Goal: Task Accomplishment & Management: Manage account settings

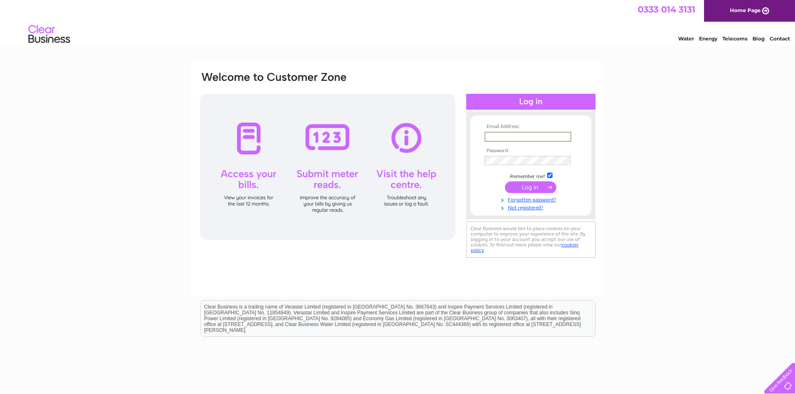
click at [517, 135] on input "text" at bounding box center [527, 137] width 87 height 10
type input "MOLLY@MONMOUTHGARAGE.O.UK"
click at [505, 181] on input "submit" at bounding box center [530, 187] width 51 height 12
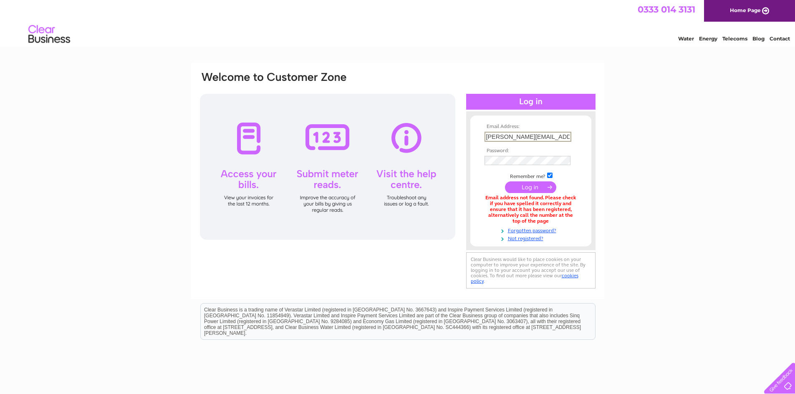
scroll to position [0, 21]
drag, startPoint x: 489, startPoint y: 136, endPoint x: 622, endPoint y: 144, distance: 134.2
click at [622, 144] on div "Email Address: MOLLY@MONMOUTHGARAGE.O.UK Password: Forgotten password?" at bounding box center [397, 252] width 795 height 379
type input "M"
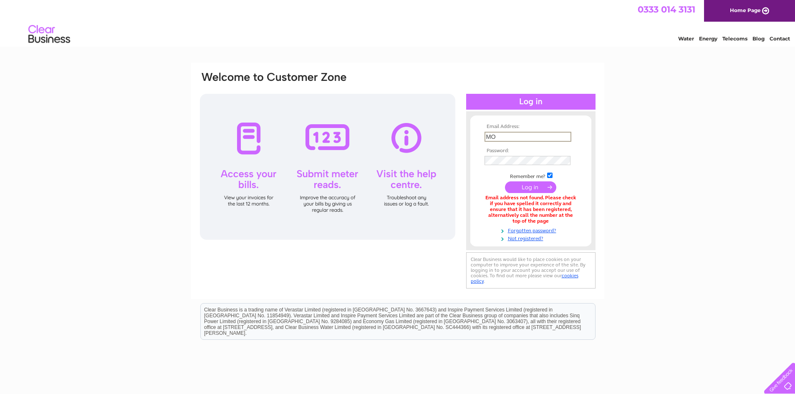
type input "M"
type input "molly@monmouthgarage.co.uk"
click at [505, 181] on input "submit" at bounding box center [530, 187] width 51 height 12
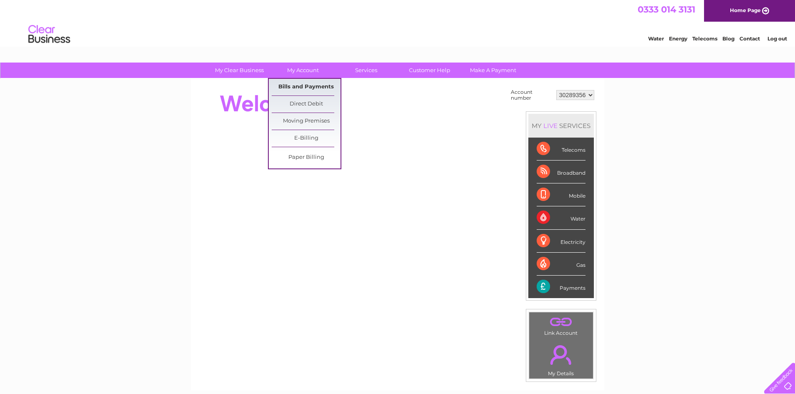
click at [302, 85] on link "Bills and Payments" at bounding box center [306, 87] width 69 height 17
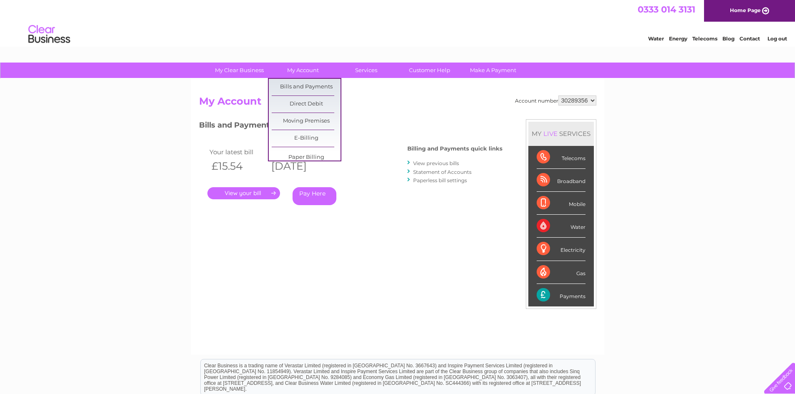
click at [307, 234] on div "Account number 30289356 My Account MY LIVE SERVICES Telecoms Broadband Mobile W…" at bounding box center [397, 221] width 397 height 251
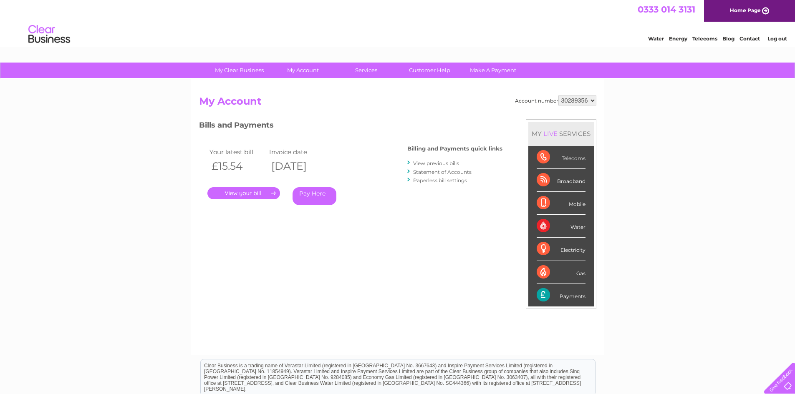
click at [242, 195] on link "." at bounding box center [243, 193] width 73 height 12
click at [426, 162] on link "View previous bills" at bounding box center [436, 163] width 46 height 6
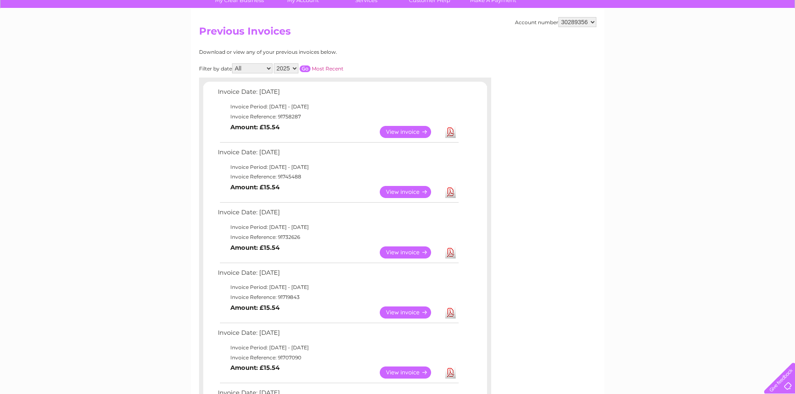
scroll to position [83, 0]
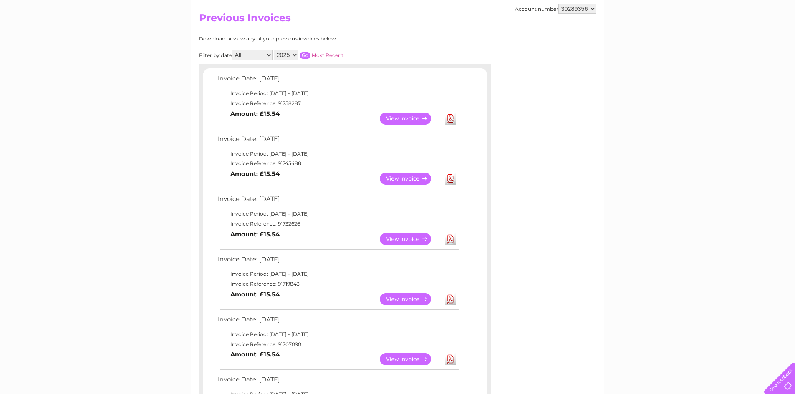
click at [406, 239] on link "View" at bounding box center [410, 239] width 61 height 12
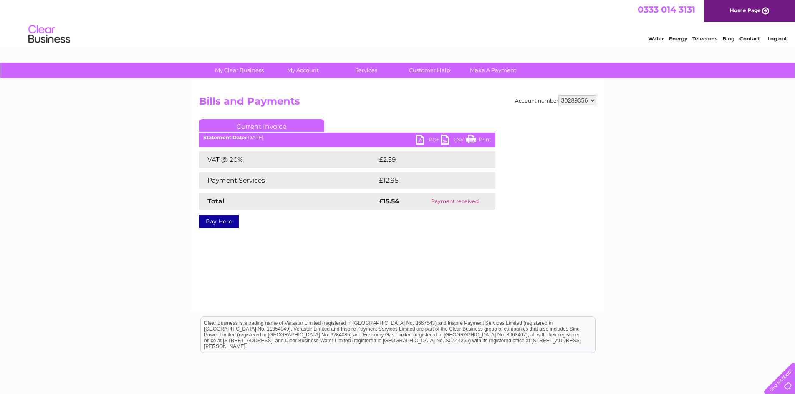
click at [433, 141] on link "PDF" at bounding box center [428, 141] width 25 height 12
click at [481, 139] on link "Print" at bounding box center [478, 141] width 25 height 12
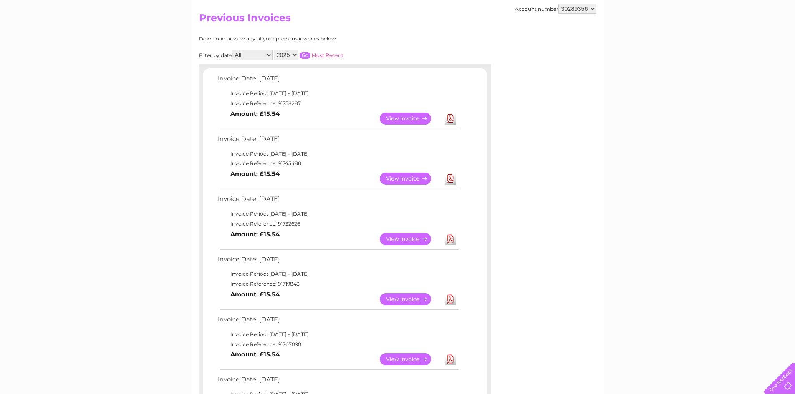
click at [454, 174] on link "Download" at bounding box center [450, 179] width 10 height 12
click at [407, 182] on link "View" at bounding box center [410, 179] width 61 height 12
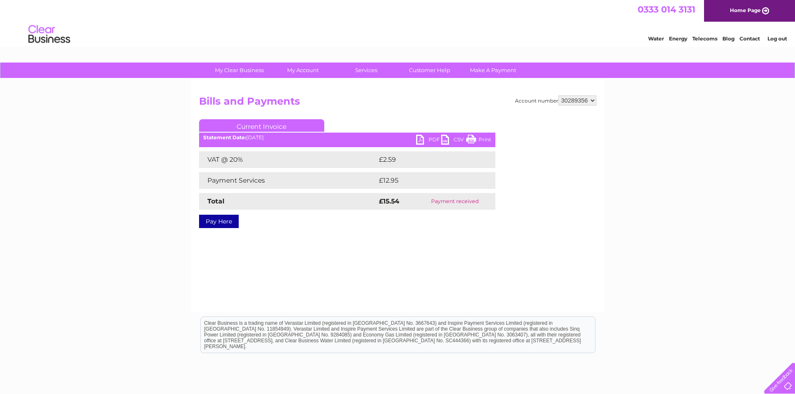
drag, startPoint x: 592, startPoint y: 22, endPoint x: 475, endPoint y: 140, distance: 166.4
click at [475, 140] on link "Print" at bounding box center [478, 141] width 25 height 12
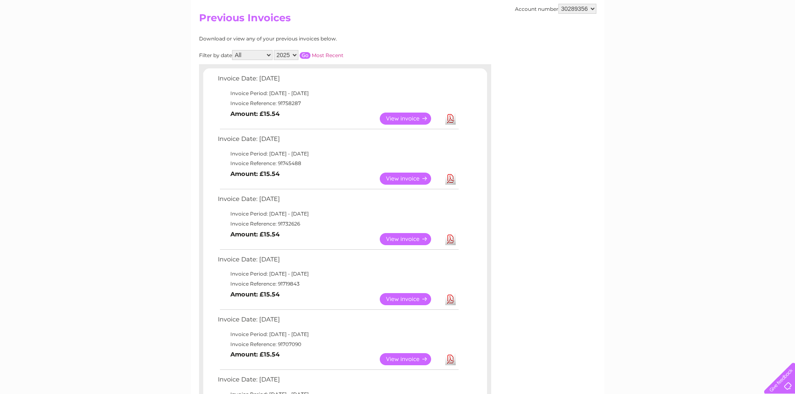
click at [395, 118] on link "View" at bounding box center [410, 119] width 61 height 12
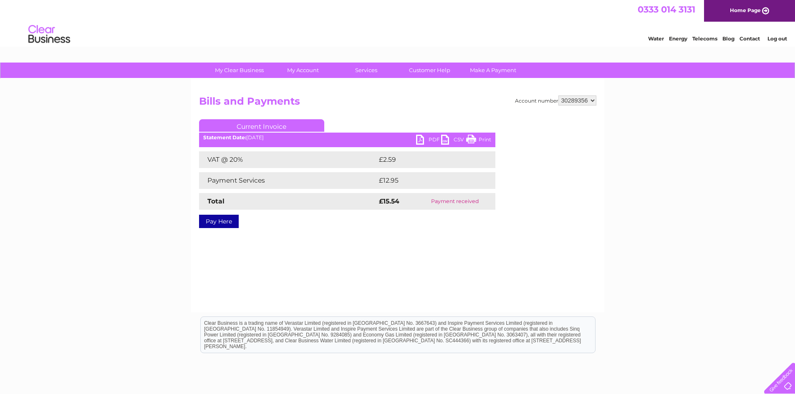
drag, startPoint x: 487, startPoint y: 142, endPoint x: 419, endPoint y: 55, distance: 109.7
click at [487, 142] on link "Print" at bounding box center [478, 141] width 25 height 12
click at [653, 222] on div "My Clear Business Login Details My Details My Preferences Link Account My Accou…" at bounding box center [397, 259] width 795 height 393
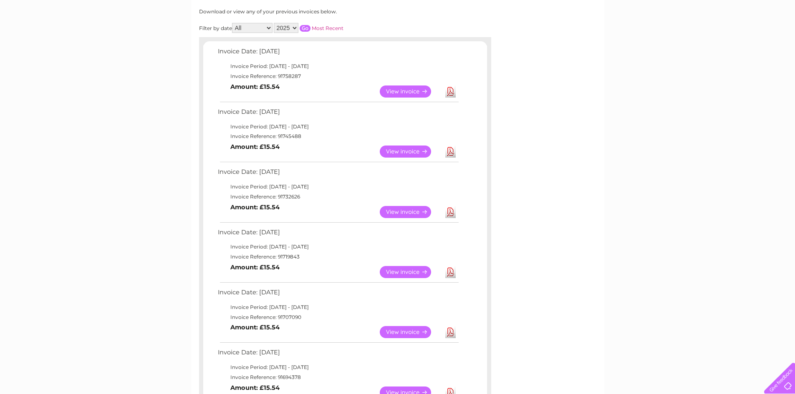
scroll to position [125, 0]
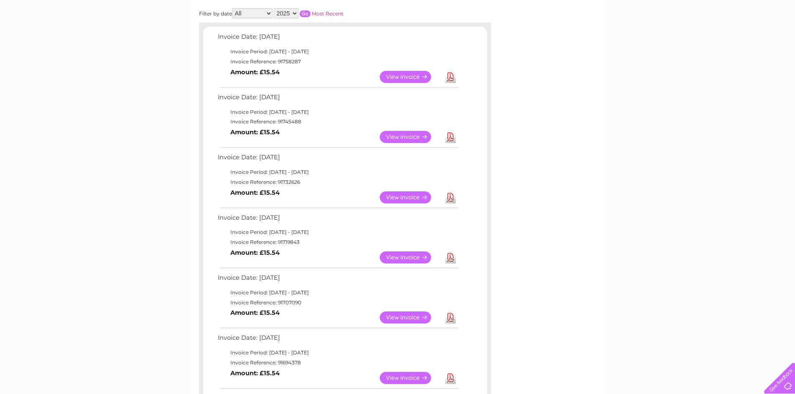
click at [420, 196] on link "View" at bounding box center [410, 197] width 61 height 12
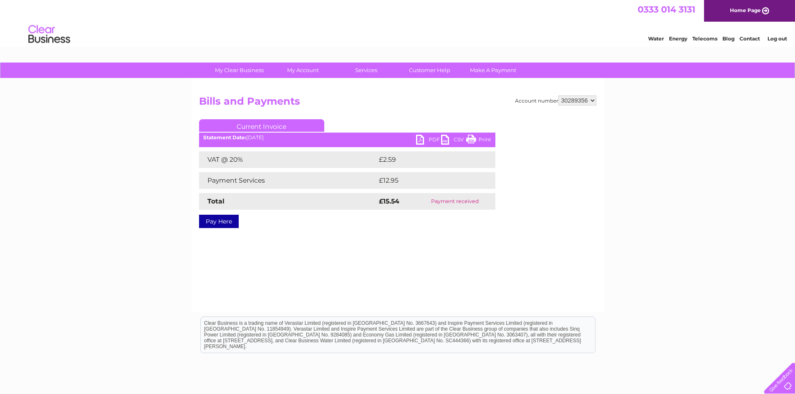
click at [431, 139] on link "PDF" at bounding box center [428, 141] width 25 height 12
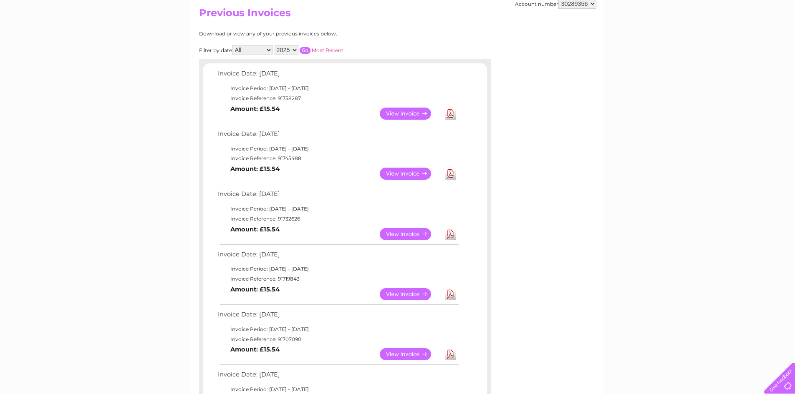
scroll to position [42, 0]
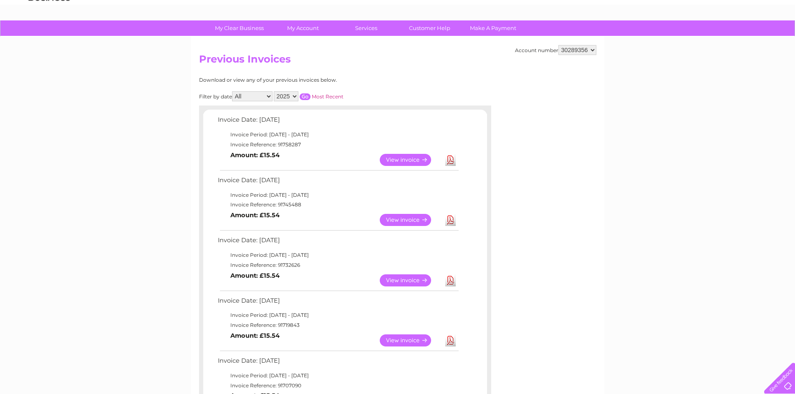
click at [403, 218] on link "View" at bounding box center [410, 220] width 61 height 12
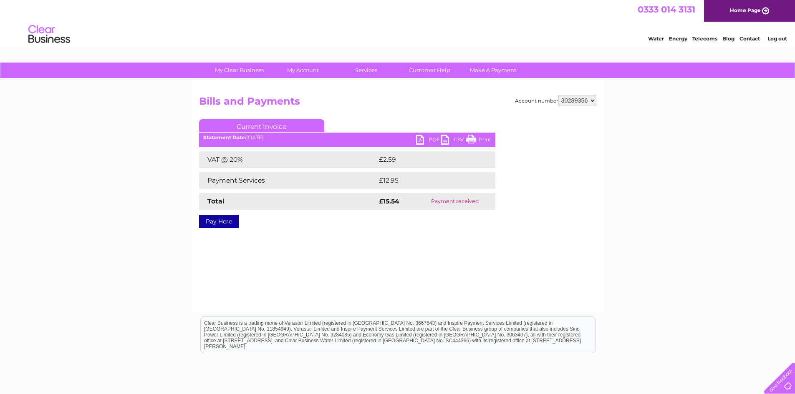
click at [426, 137] on link "PDF" at bounding box center [428, 141] width 25 height 12
click at [135, 144] on div "My Clear Business Login Details My Details My Preferences Link Account My Accou…" at bounding box center [397, 259] width 795 height 393
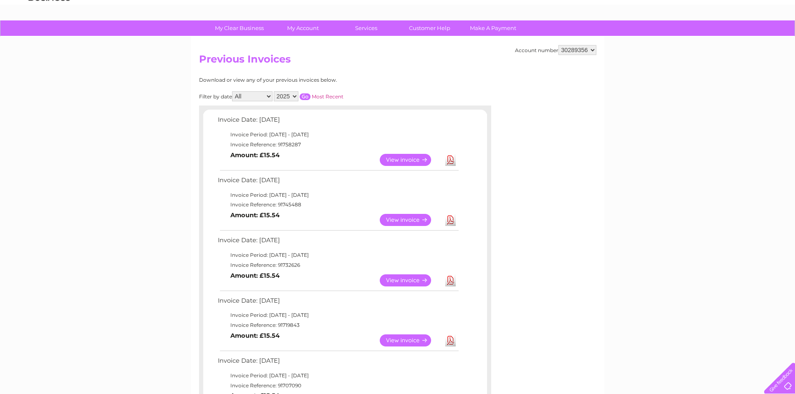
click at [456, 159] on td "Download" at bounding box center [450, 160] width 15 height 16
click at [447, 161] on link "Download" at bounding box center [450, 160] width 10 height 12
